Goal: Task Accomplishment & Management: Complete application form

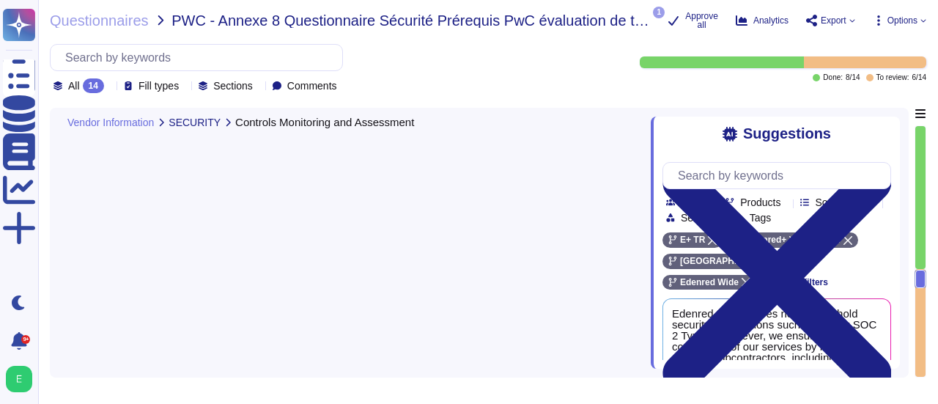
type textarea "The platform provided to customers is"
type textarea "Edenred France does not directly hold certifications but relies on certified su…"
type textarea "Yes, we maintain a register of personal data processing activities for all of o…"
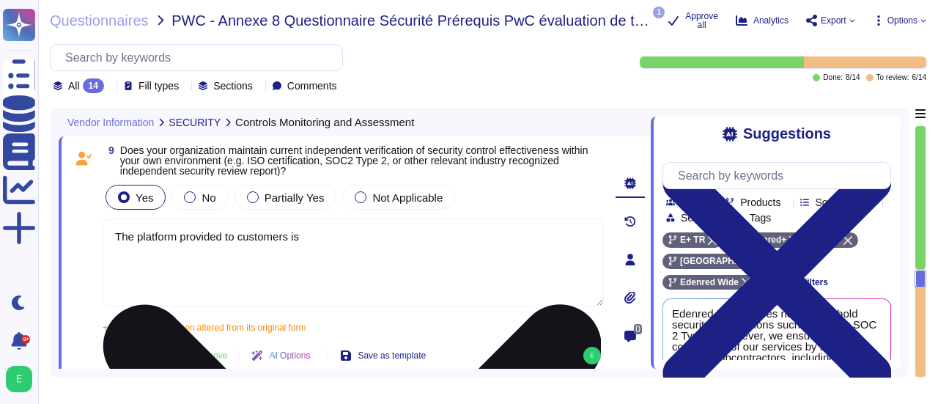
click at [317, 237] on textarea "The platform provided to customers is" at bounding box center [353, 262] width 501 height 88
paste textarea "is currently undergoing ISO 27001 certification,"
click at [310, 235] on textarea "The platform provided to customers is is currently undergoing ISO 27001 certifi…" at bounding box center [353, 262] width 501 height 88
click at [533, 240] on textarea "The platform provided to customers is currently undergoing ISO 27001 certificat…" at bounding box center [353, 262] width 501 height 88
click at [524, 240] on textarea "The platform provided to customers is currently undergoing ISO 27001 certificat…" at bounding box center [353, 262] width 501 height 88
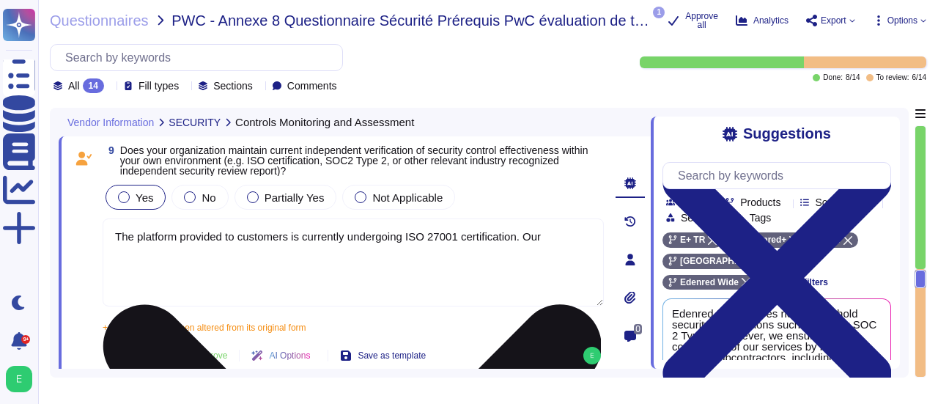
paste textarea "organization relies on certified service providers, notably Microsoft Azure, wh…"
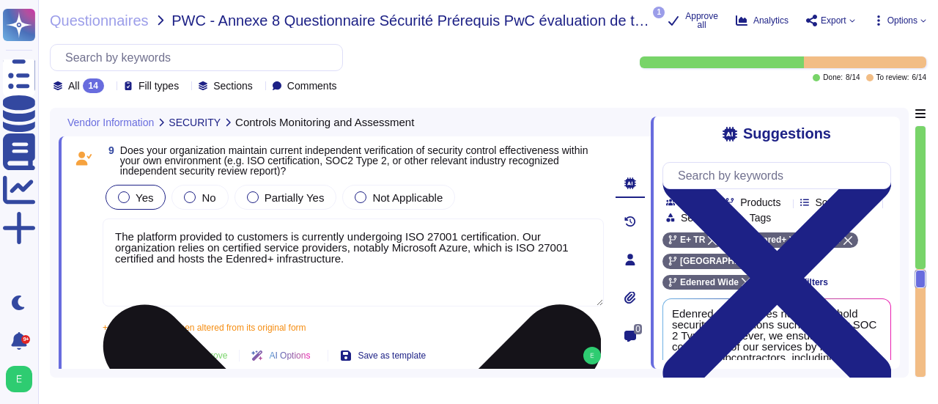
click at [158, 260] on textarea "The platform provided to customers is currently undergoing ISO 27001 certificat…" at bounding box center [353, 262] width 501 height 88
click at [262, 260] on textarea "The platform provided to customers is currently undergoing ISO 27001 certificat…" at bounding box center [353, 262] width 501 height 88
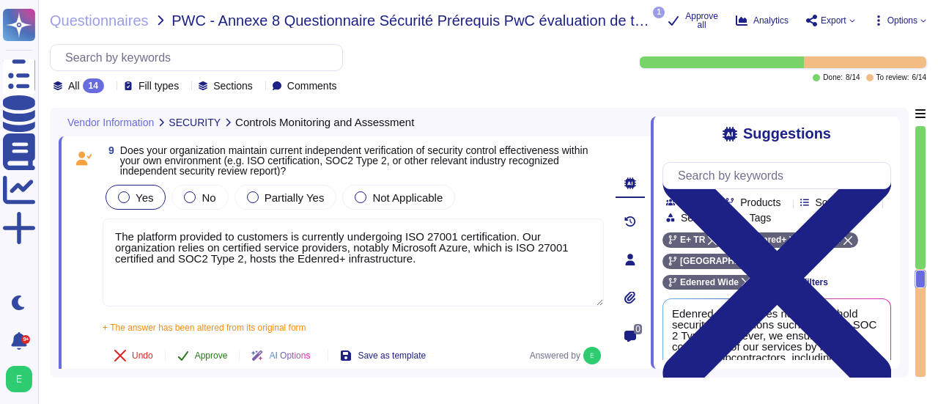
type textarea "The platform provided to customers is currently undergoing ISO 27001 certificat…"
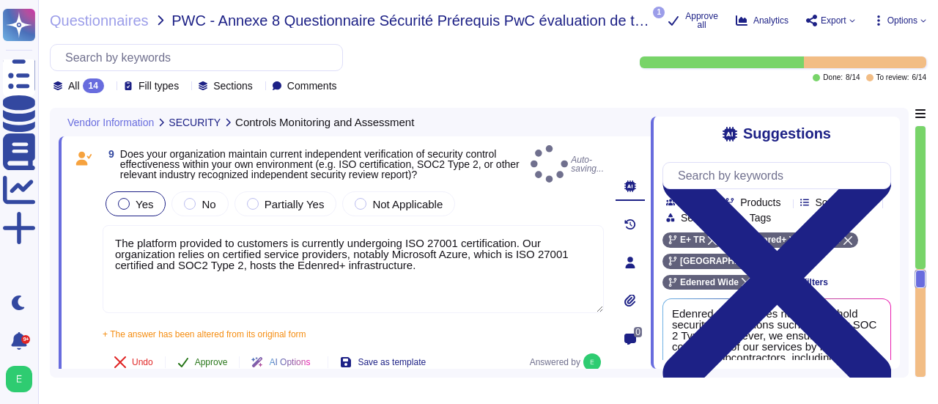
click at [210, 360] on button "Approve" at bounding box center [203, 362] width 74 height 29
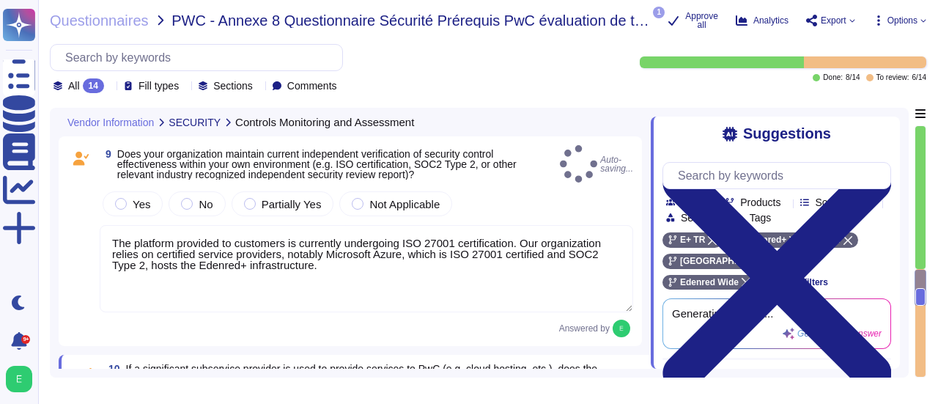
type textarea "Personal data collected for specified purposes will not be transferred outside …"
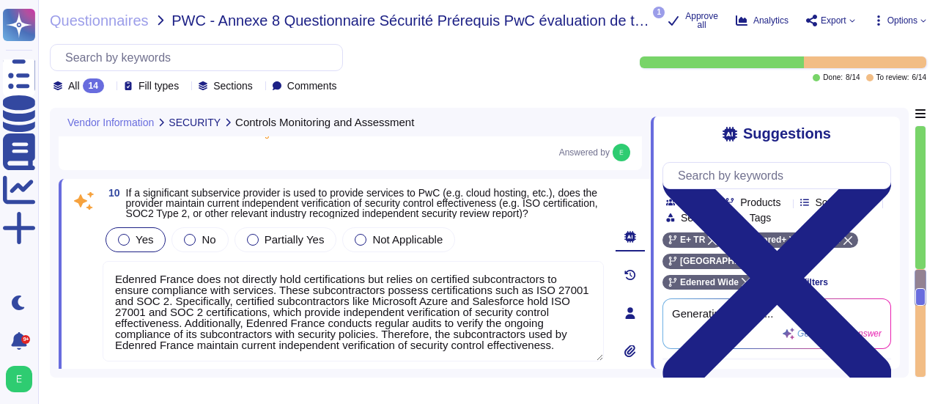
scroll to position [2111, 0]
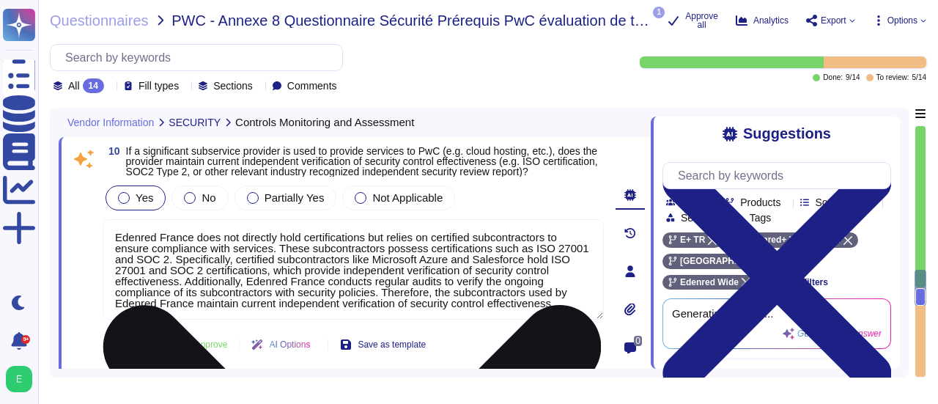
type textarea "Personal data collected for specified purposes will not be transferred outside …"
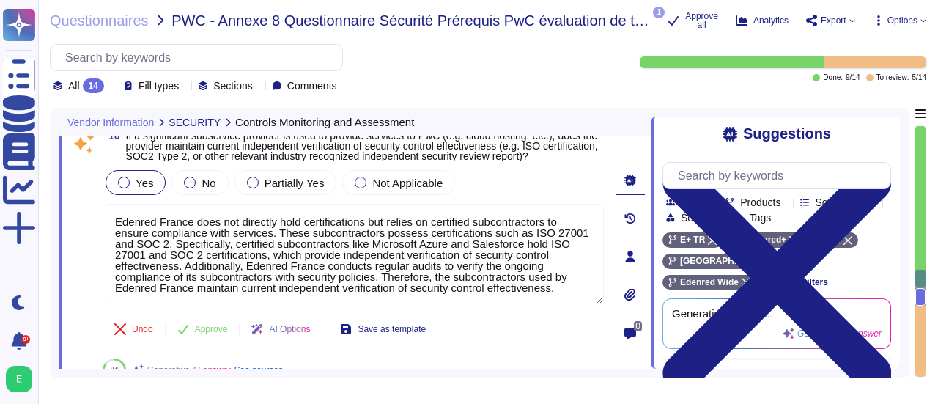
click at [613, 213] on div "0" at bounding box center [630, 255] width 41 height 251
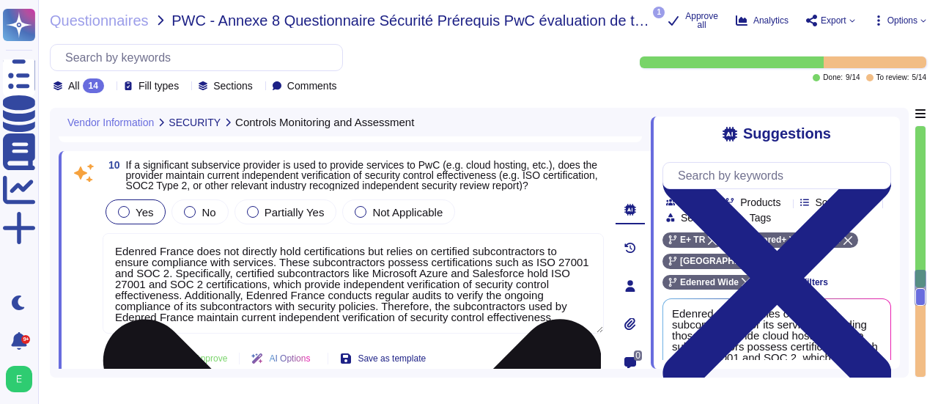
scroll to position [1, 0]
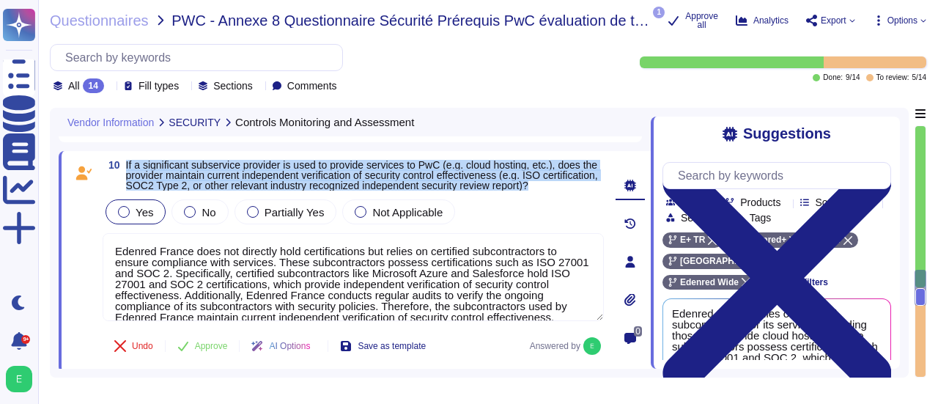
drag, startPoint x: 604, startPoint y: 183, endPoint x: 125, endPoint y: 166, distance: 479.7
click at [125, 166] on div "10 If a significant subservice provider is used to provide services to PwC (e.g…" at bounding box center [355, 261] width 592 height 221
copy span "If a significant subservice provider is used to provide services to PwC (e.g. c…"
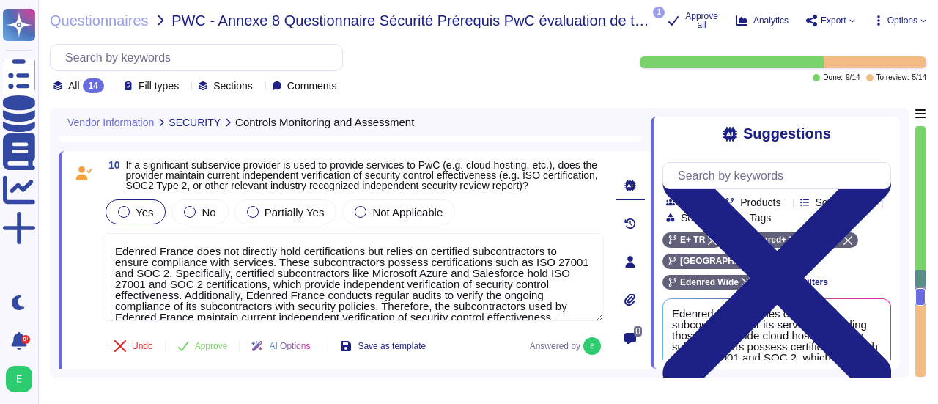
click at [170, 249] on textarea "Edenred France does not directly hold certifications but relies on certified su…" at bounding box center [353, 277] width 501 height 88
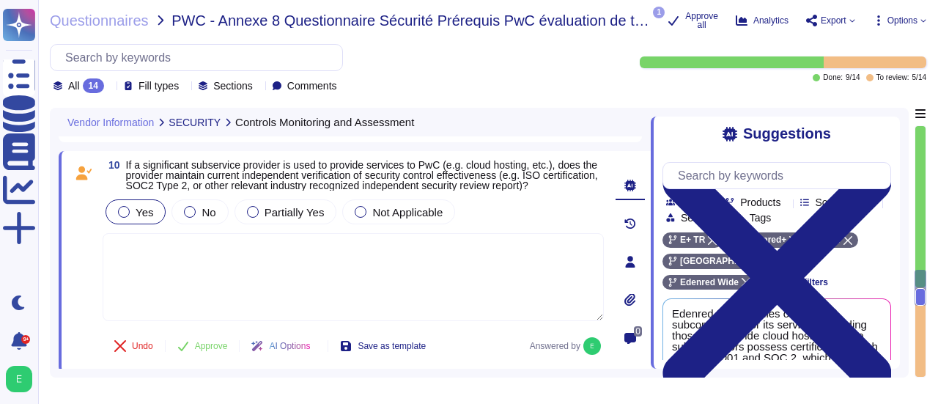
paste textarea "Edenred+ utilizes Microsoft Azure as its cloud hosting provider, which is a sig…"
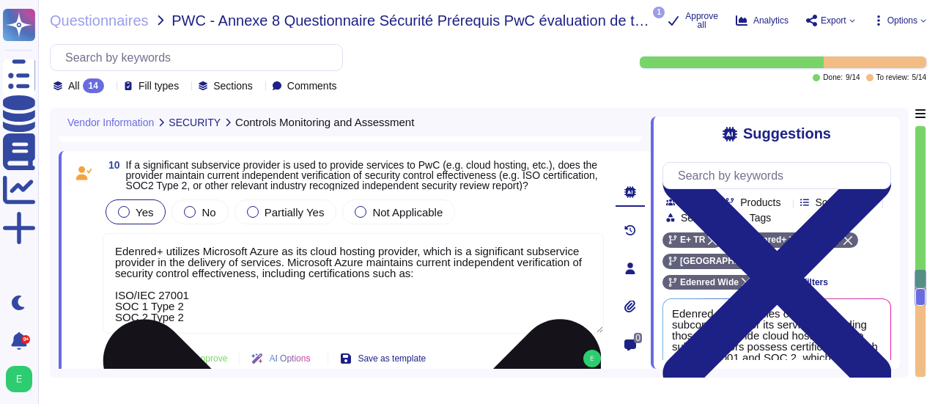
click at [161, 251] on textarea "Edenred+ utilizes Microsoft Azure as its cloud hosting provider, which is a sig…" at bounding box center [353, 283] width 501 height 100
click at [180, 306] on textarea "Edenred France utilizes Microsoft Azure as its cloud hosting provider, which is…" at bounding box center [353, 283] width 501 height 100
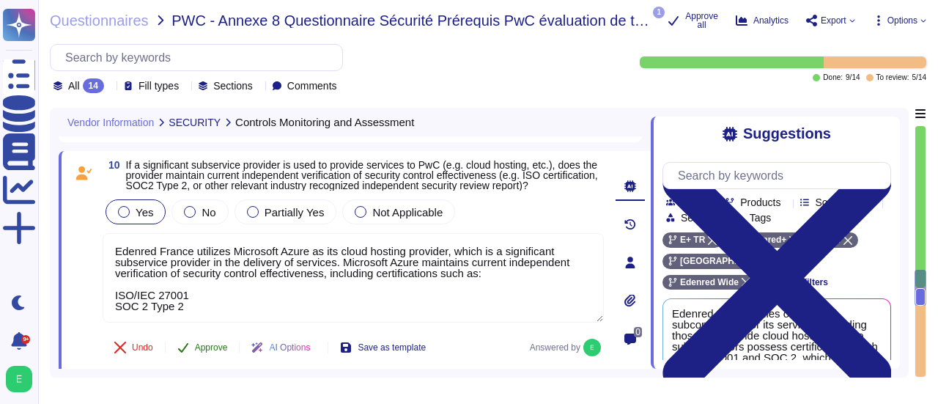
type textarea "Edenred France utilizes Microsoft Azure as its cloud hosting provider, which is…"
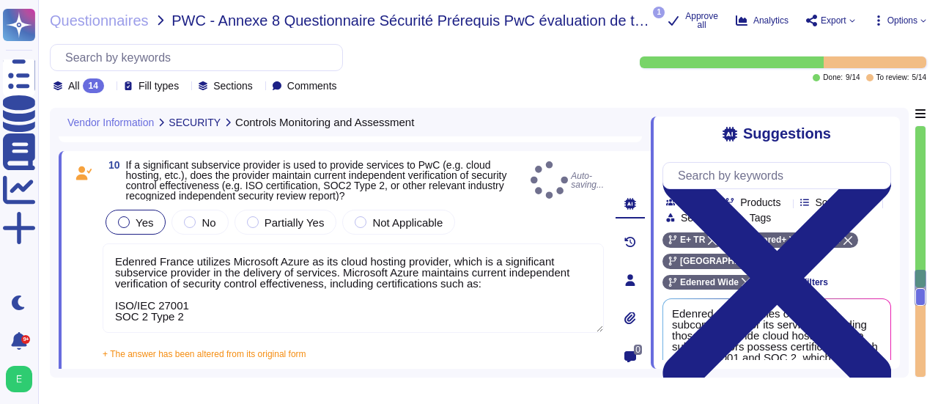
click at [196, 350] on div "10 If a significant subservice provider is used to provide services to PwC (e.g…" at bounding box center [337, 280] width 534 height 240
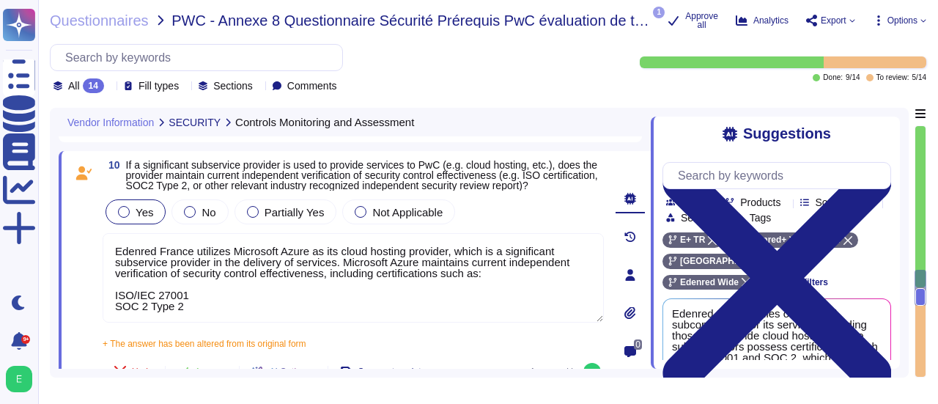
click at [608, 303] on div "10 If a significant subservice provider is used to provide services to PwC (e.g…" at bounding box center [355, 274] width 592 height 247
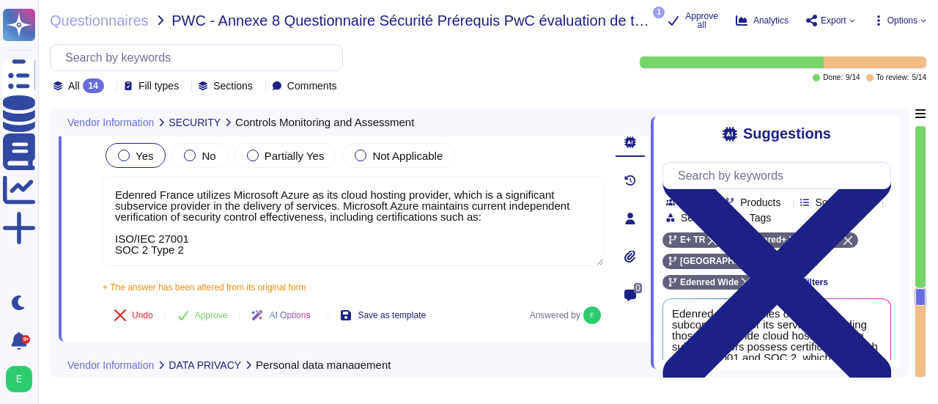
scroll to position [2141, 0]
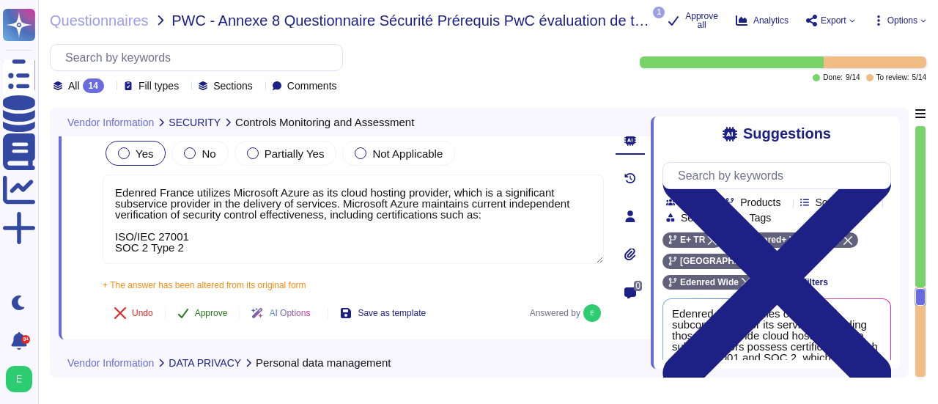
click at [205, 309] on span "Approve" at bounding box center [211, 313] width 33 height 9
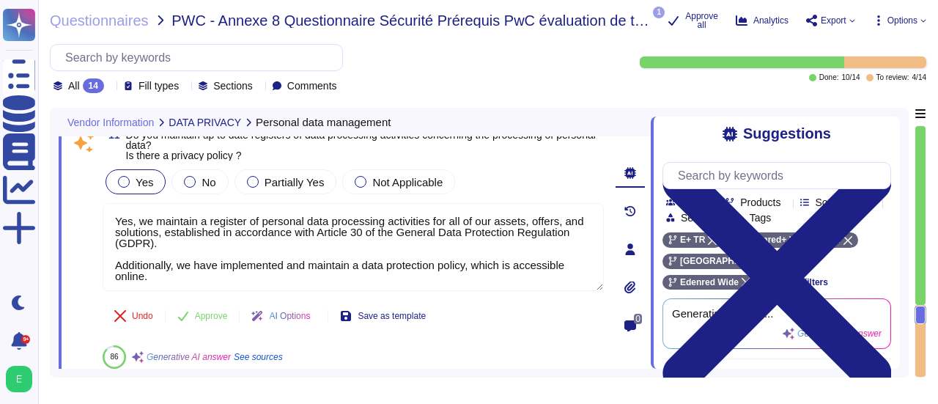
scroll to position [2320, 0]
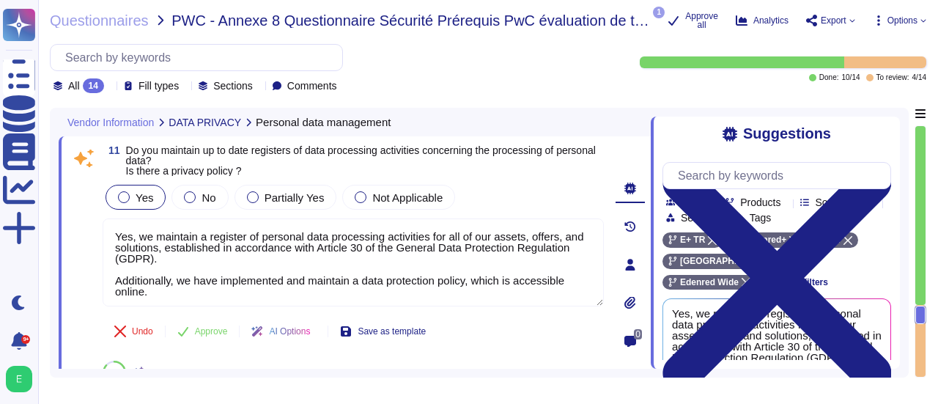
click at [608, 211] on div "11 Do you maintain up to date registers of data processing activities concernin…" at bounding box center [355, 264] width 592 height 257
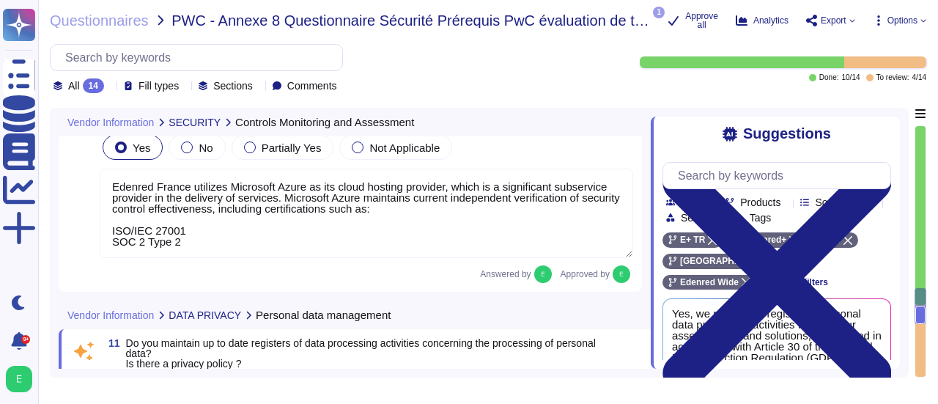
scroll to position [2106, 0]
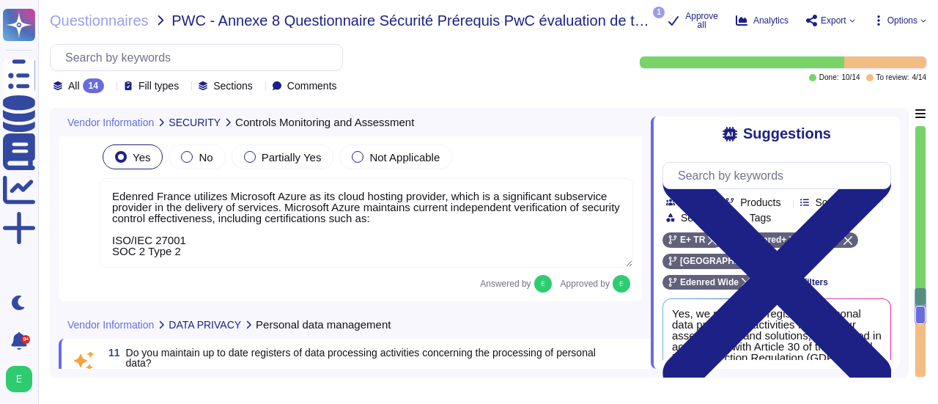
type textarea "The platform provided to customers is currently undergoing ISO 27001 certificat…"
type textarea "Edenred France utilizes Microsoft Azure as its cloud hosting provider, which is…"
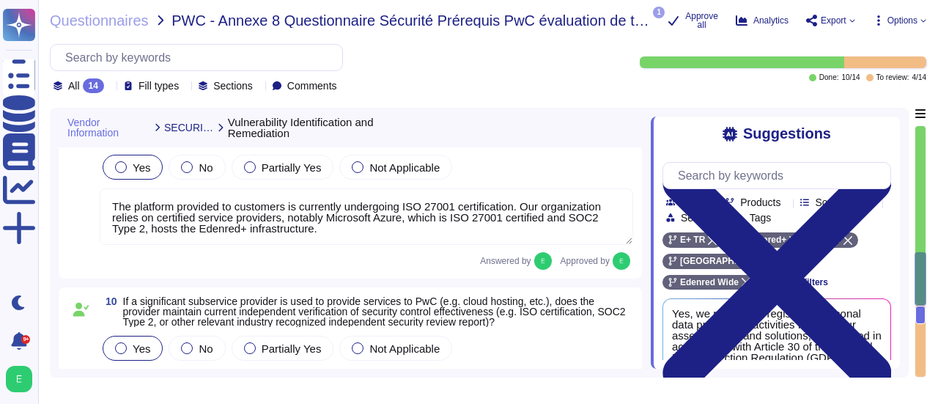
type textarea "Edenred France regularly performs internal vulnerability scans on systems and a…"
type textarea "source code undergoes security scanning and vulnerability remediation prior to …"
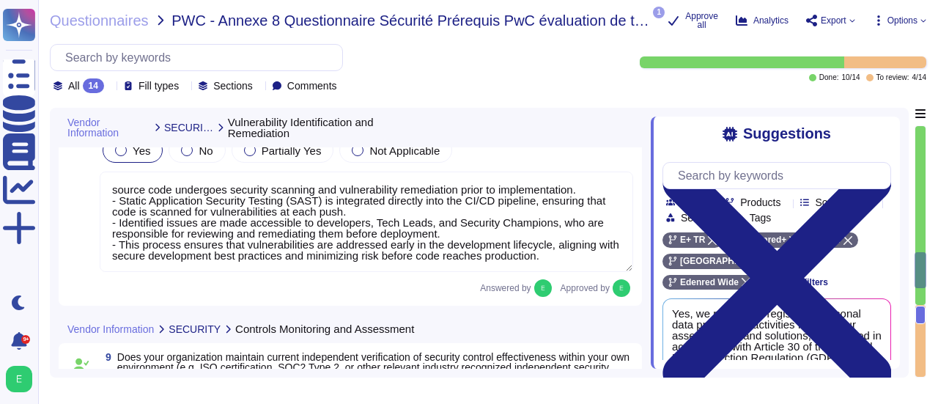
type textarea "Yes, Edenred France regularly performs external penetration testing on systems …"
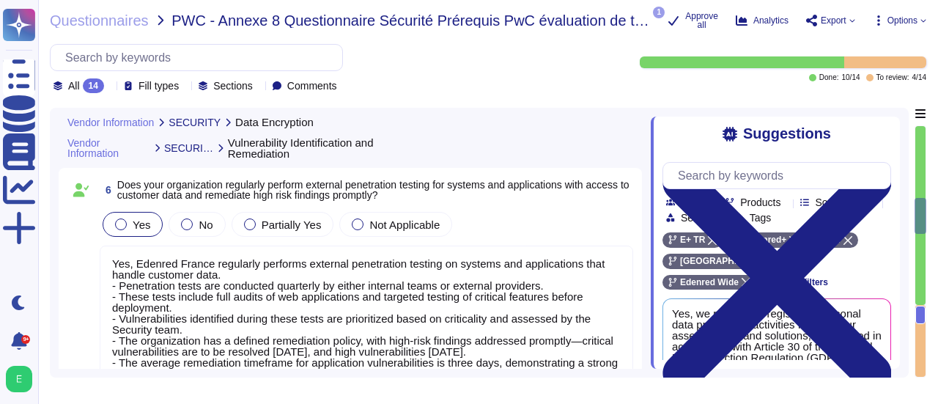
type textarea "Data-at-rest is protected using native Azure encryption features, ensuring that…"
type textarea "Yes, customer data is encrypted during transmission and transit using strong, n…"
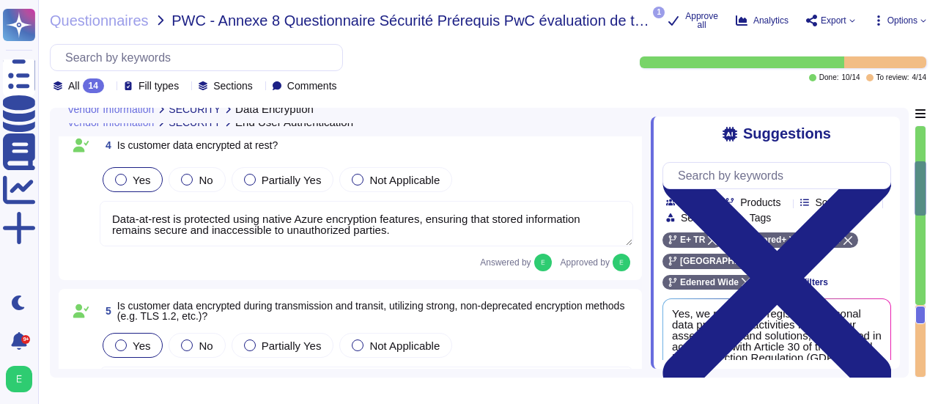
type textarea "For authentication of PwC end users to platform, our organization supports only…"
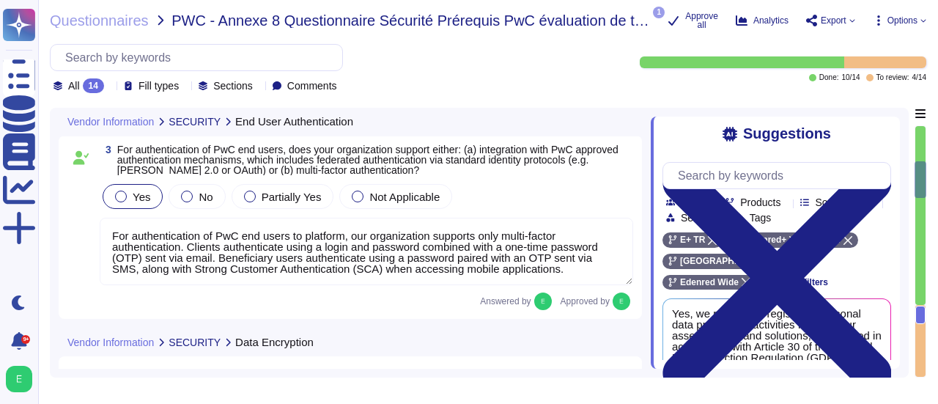
type textarea "Yes, our organization employs a centralized Security Information and Event Mana…"
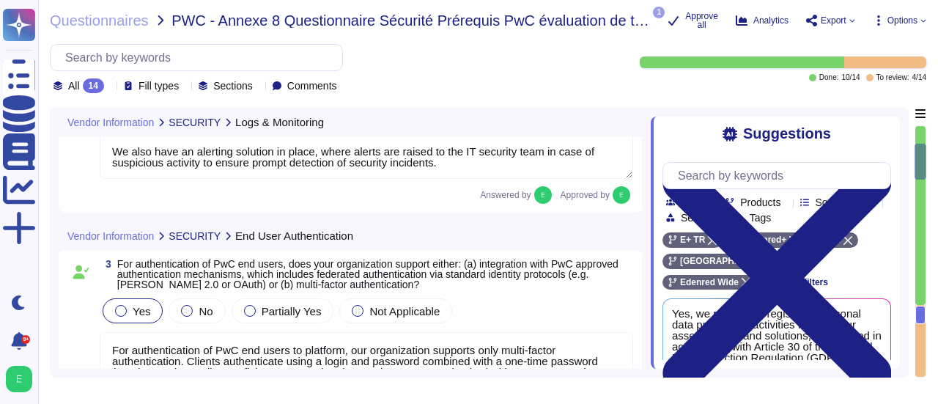
scroll to position [328, 0]
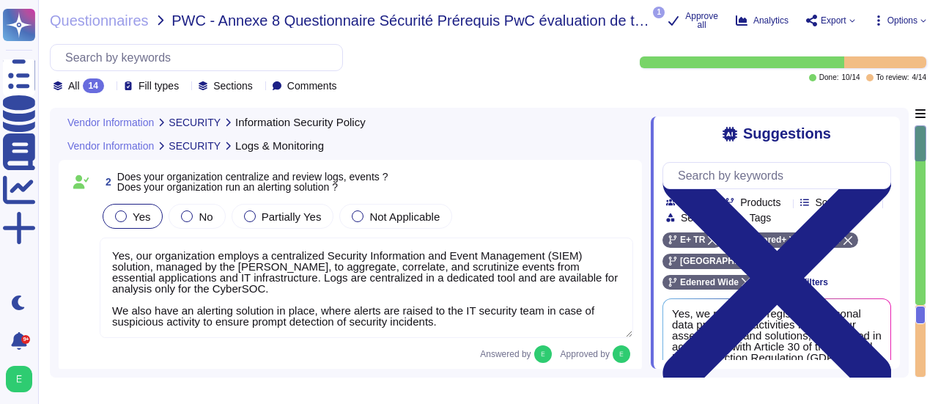
type textarea "Edenred has implemented a comprehensive Information Security Policy (ISP), form…"
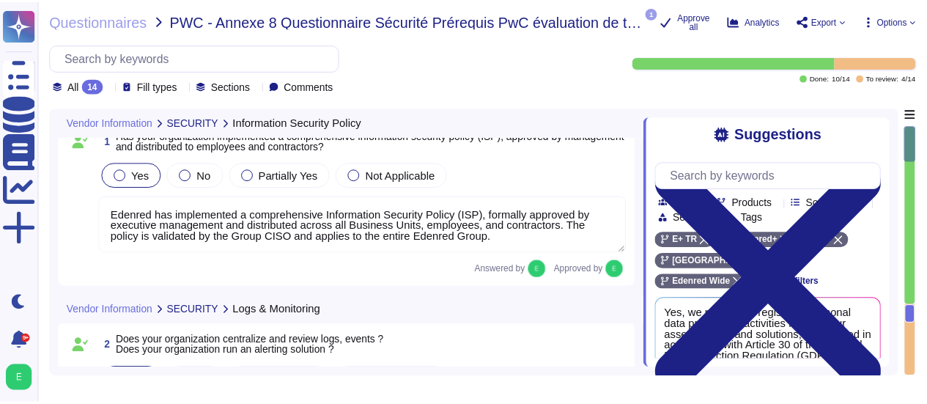
scroll to position [0, 0]
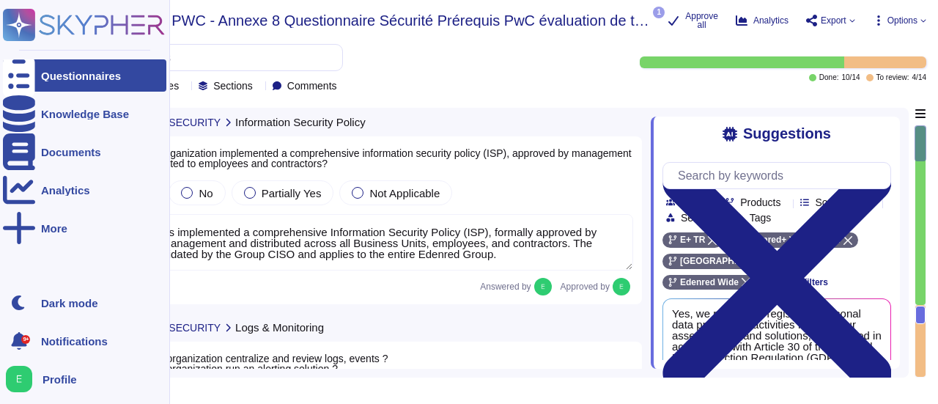
click at [68, 78] on div "Questionnaires" at bounding box center [81, 75] width 80 height 11
